Goal: Navigation & Orientation: Find specific page/section

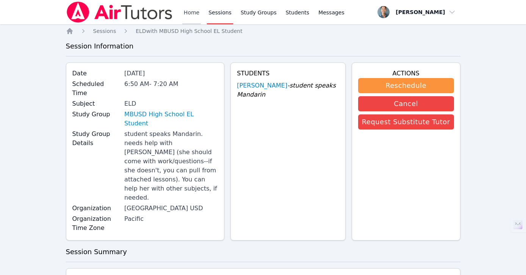
click at [193, 15] on link "Home" at bounding box center [191, 12] width 19 height 24
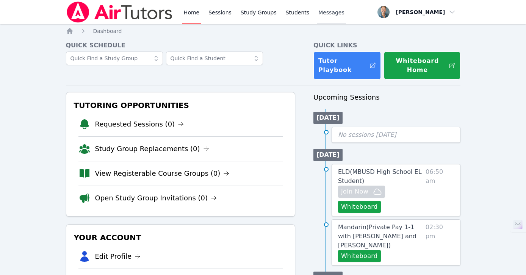
click at [319, 12] on span "Messages" at bounding box center [332, 13] width 26 height 8
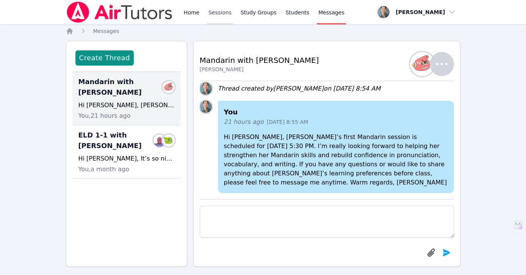
click at [226, 13] on link "Sessions" at bounding box center [220, 12] width 26 height 24
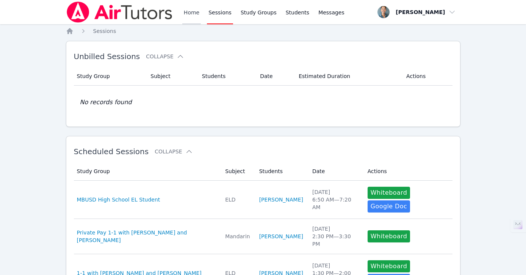
click at [199, 14] on link "Home" at bounding box center [191, 12] width 19 height 24
